Goal: Information Seeking & Learning: Learn about a topic

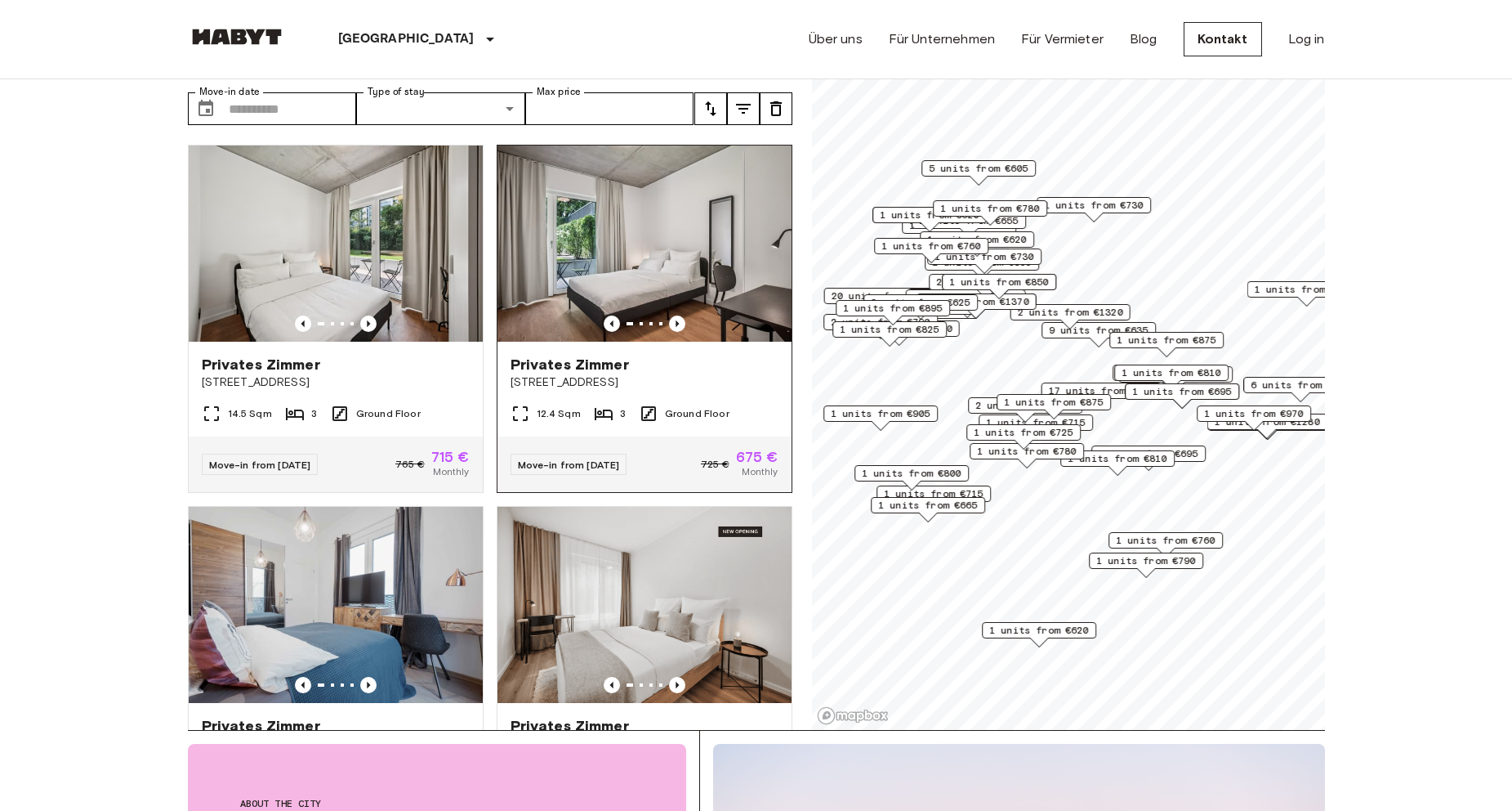
click at [673, 253] on img at bounding box center [645, 243] width 294 height 196
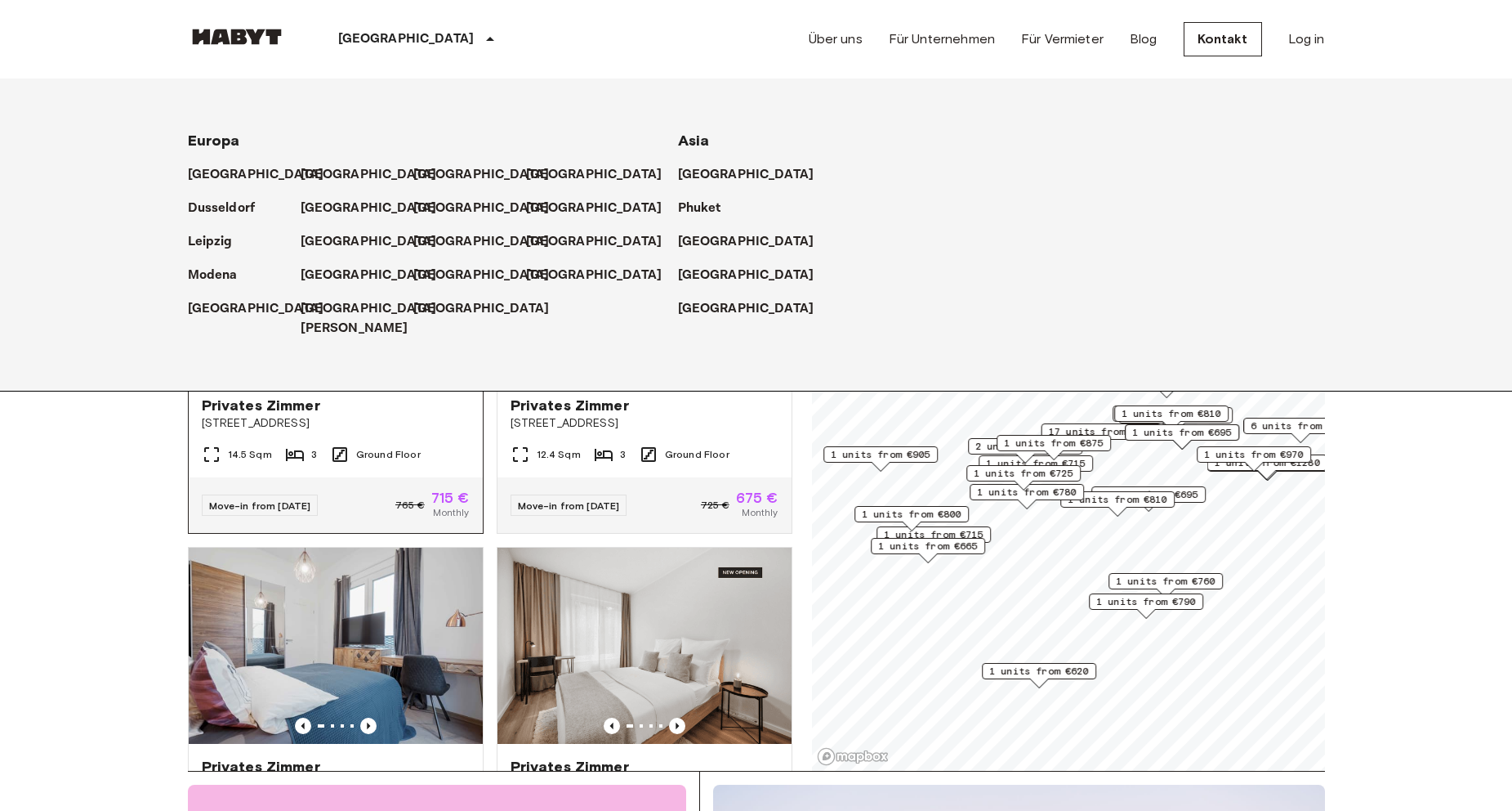
scroll to position [0, 0]
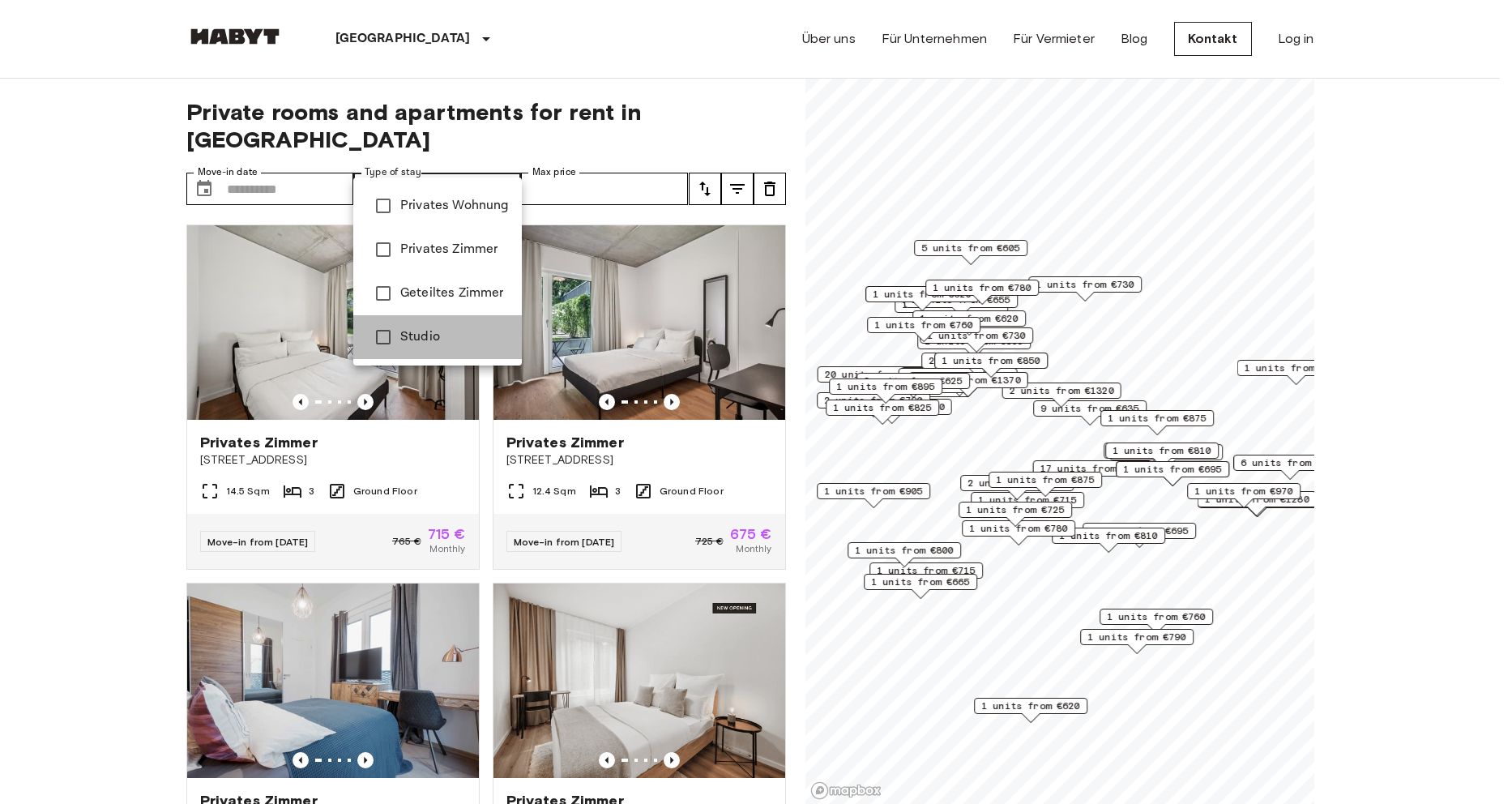
click at [434, 336] on span "Studio" at bounding box center [454, 338] width 109 height 20
type input "******"
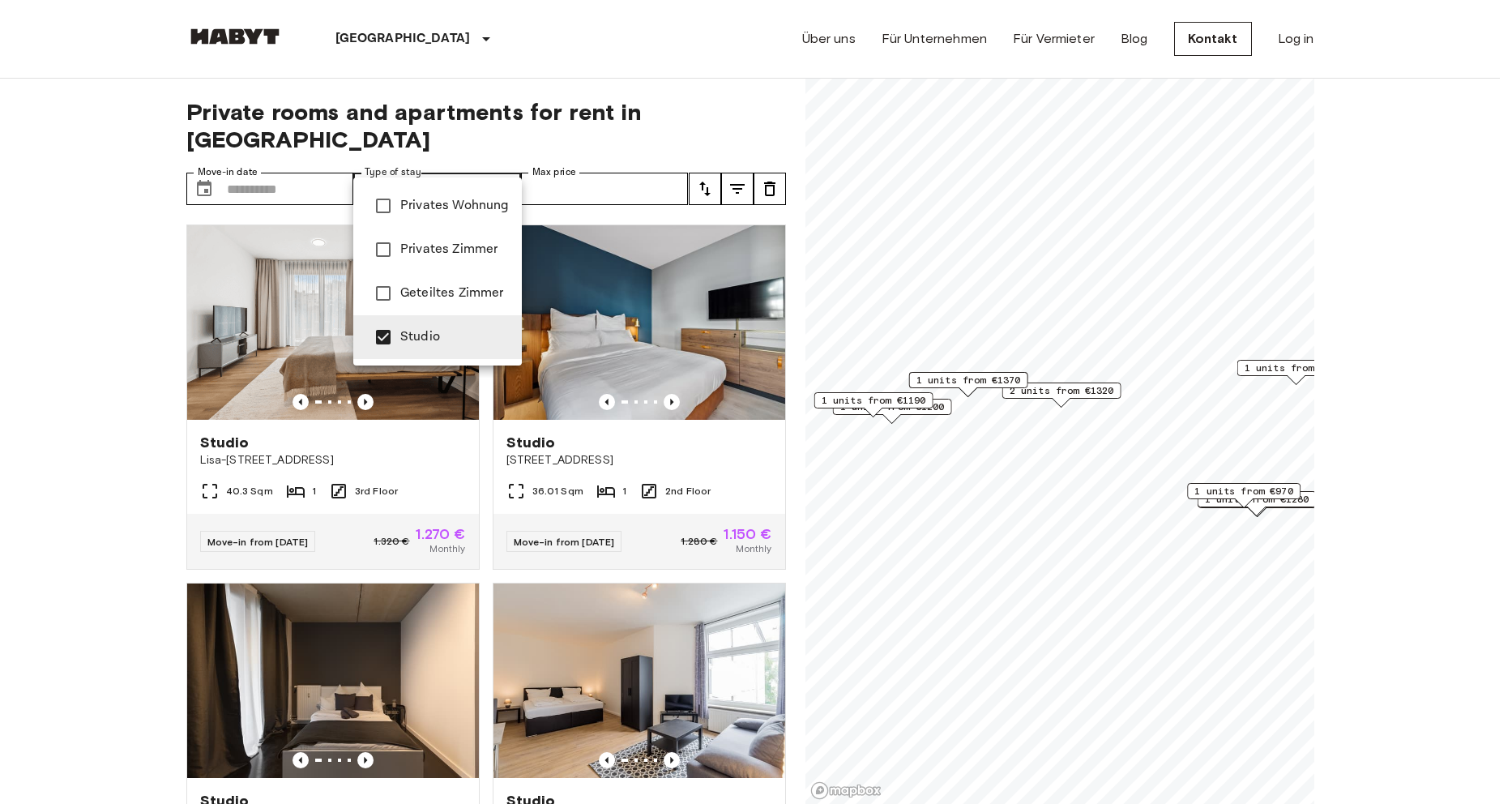
click at [74, 231] on div at bounding box center [756, 402] width 1512 height 804
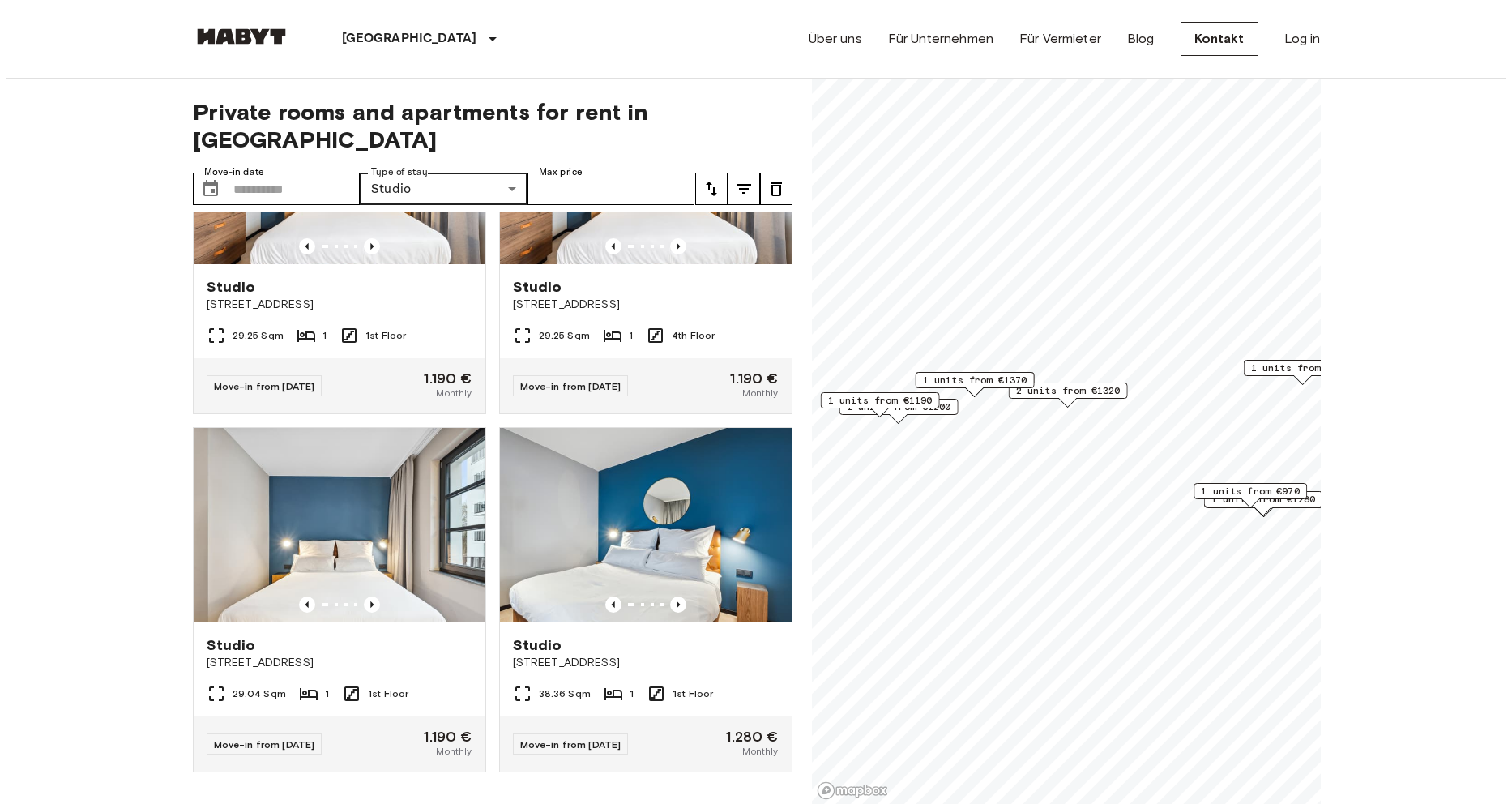
scroll to position [3085, 0]
